Goal: Transaction & Acquisition: Subscribe to service/newsletter

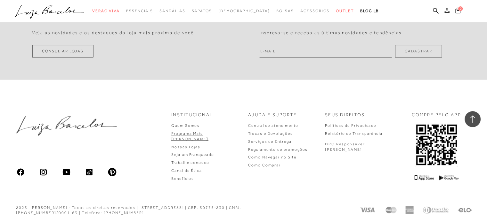
click at [208, 135] on link "Programa Mais [PERSON_NAME]" at bounding box center [189, 137] width 37 height 10
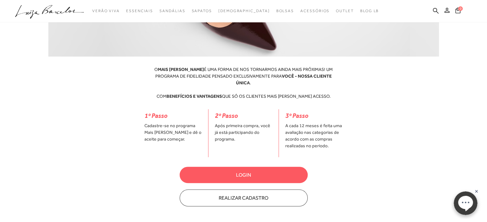
scroll to position [198, 0]
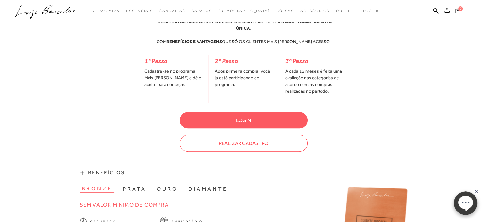
click at [269, 140] on button "Realizar Cadastro" at bounding box center [244, 143] width 128 height 17
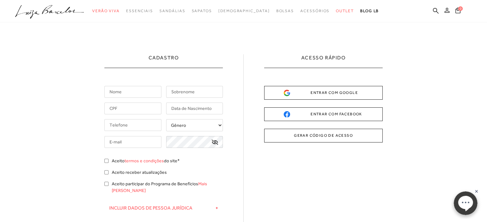
click at [448, 9] on icon at bounding box center [446, 10] width 5 height 5
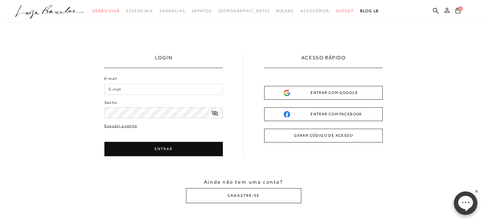
type input "grazielle.najla@yahoo.com.br"
click at [181, 150] on button "ENTRAR" at bounding box center [163, 149] width 118 height 14
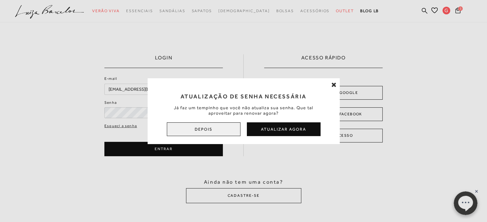
click at [225, 125] on button "Depois" at bounding box center [204, 130] width 74 height 14
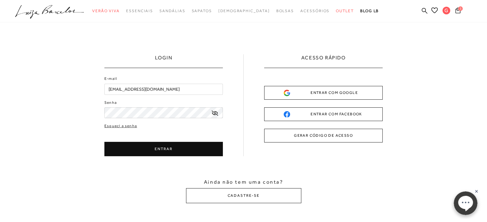
click at [186, 148] on button "ENTRAR" at bounding box center [163, 149] width 118 height 14
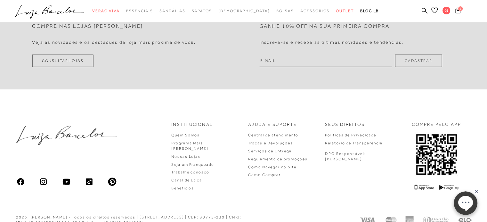
scroll to position [1947, 0]
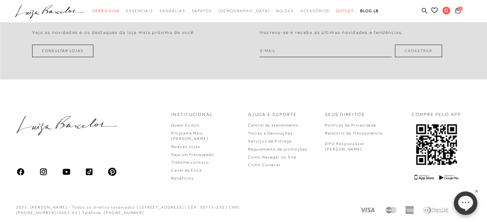
drag, startPoint x: 489, startPoint y: 21, endPoint x: 33, endPoint y: 28, distance: 456.1
click at [208, 132] on link "Programa Mais [PERSON_NAME]" at bounding box center [189, 136] width 37 height 10
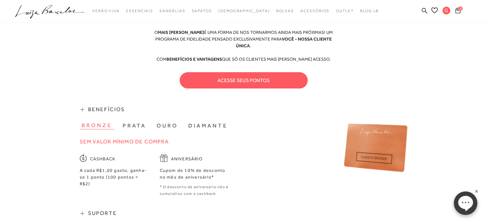
scroll to position [256, 0]
